Goal: Check status

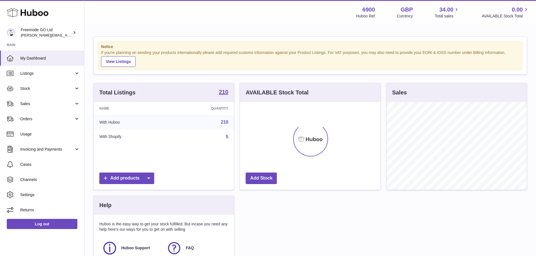
scroll to position [88, 140]
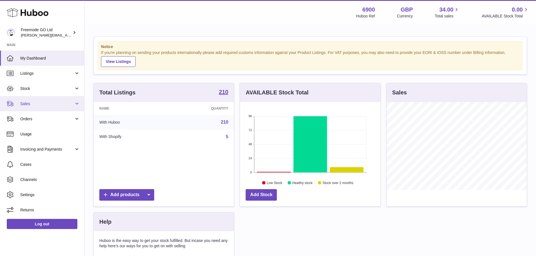
click at [79, 104] on link "Sales" at bounding box center [42, 103] width 84 height 15
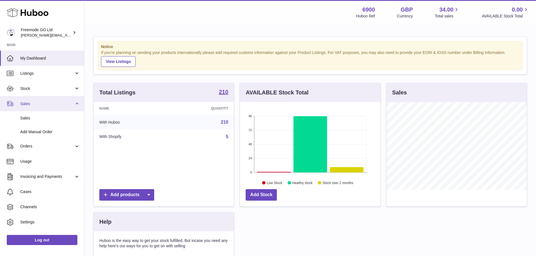
click at [79, 104] on link "Sales" at bounding box center [42, 103] width 84 height 15
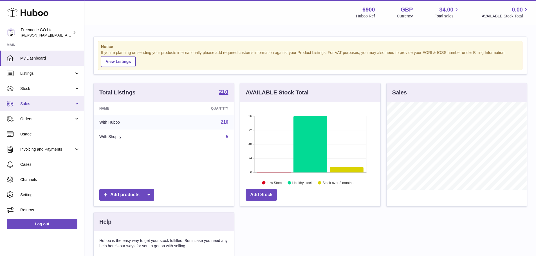
click at [79, 104] on link "Sales" at bounding box center [42, 103] width 84 height 15
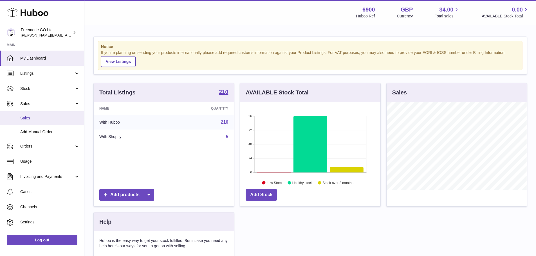
click at [58, 115] on link "Sales" at bounding box center [42, 118] width 84 height 14
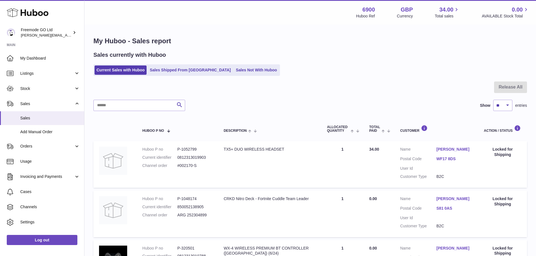
click at [171, 76] on div "My Huboo - Sales report Sales currently with Huboo Current Sales with Huboo Sal…" at bounding box center [309, 187] width 451 height 325
click at [166, 71] on link "Sales Shipped From [GEOGRAPHIC_DATA]" at bounding box center [190, 70] width 85 height 9
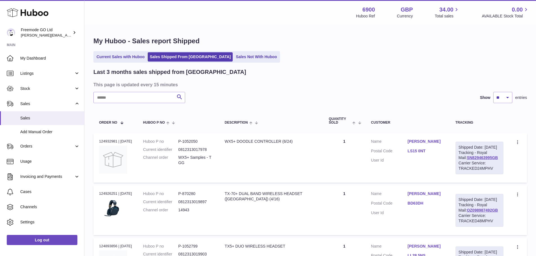
drag, startPoint x: 498, startPoint y: 163, endPoint x: 459, endPoint y: 163, distance: 38.8
click at [459, 163] on div "Shipped Date: 18th Sep 2025 Tracking - Royal Mail: SN829463995GB Carrier Servic…" at bounding box center [479, 158] width 48 height 33
copy link "SN829463995GB"
click at [467, 160] on link "SN829463995GB" at bounding box center [482, 158] width 31 height 5
